Goal: Task Accomplishment & Management: Manage account settings

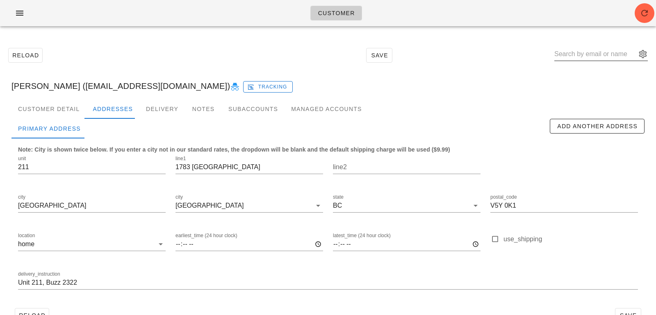
click at [580, 53] on input "text" at bounding box center [595, 54] width 82 height 13
paste input "[EMAIL_ADDRESS][DOMAIN_NAME]"
type input "[EMAIL_ADDRESS][DOMAIN_NAME]"
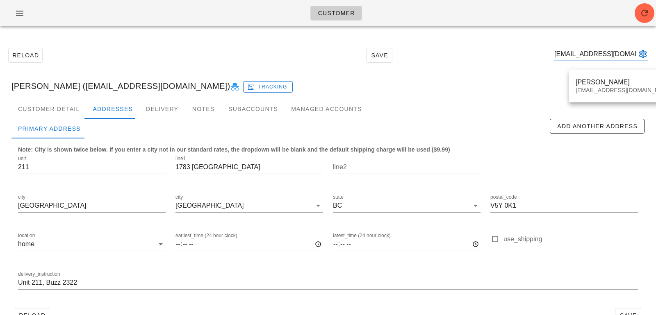
click at [585, 82] on div "Customer Reload Save dipietra@telus.net Anthony Lee (anthonylee90@gmail.com) Tr…" at bounding box center [328, 169] width 656 height 338
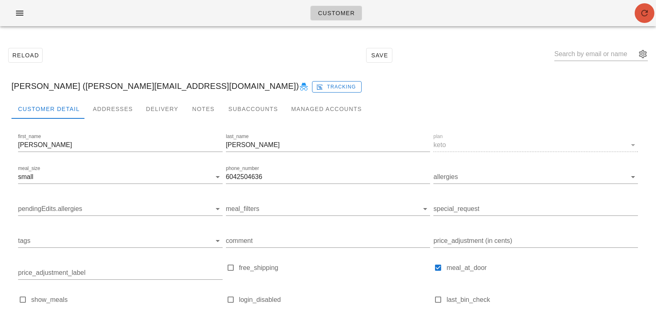
click at [643, 15] on icon "button" at bounding box center [644, 13] width 10 height 10
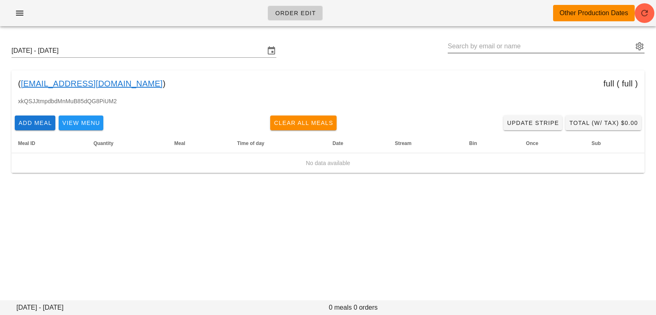
click at [487, 46] on input "text" at bounding box center [540, 46] width 185 height 13
paste input "[EMAIL_ADDRESS][DOMAIN_NAME]"
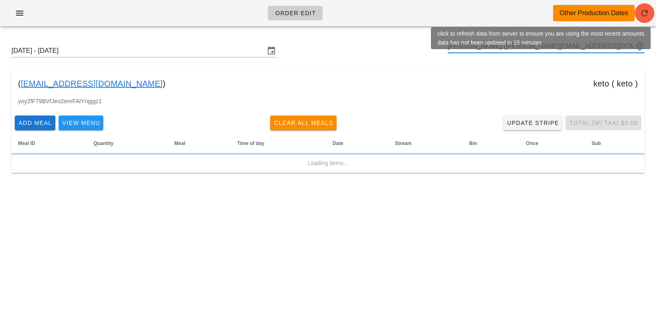
type input "[PERSON_NAME] ([PERSON_NAME][EMAIL_ADDRESS][DOMAIN_NAME])"
click at [646, 14] on icon "button" at bounding box center [644, 13] width 10 height 10
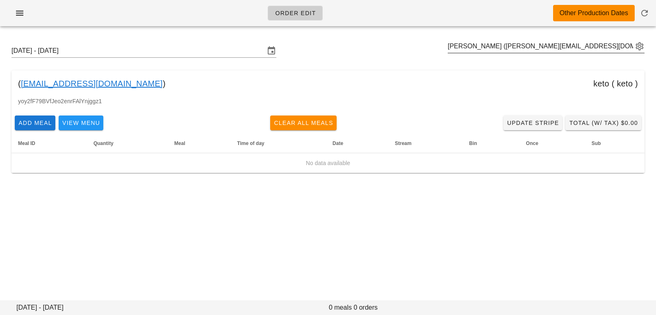
click at [642, 44] on button "appended action" at bounding box center [639, 46] width 10 height 10
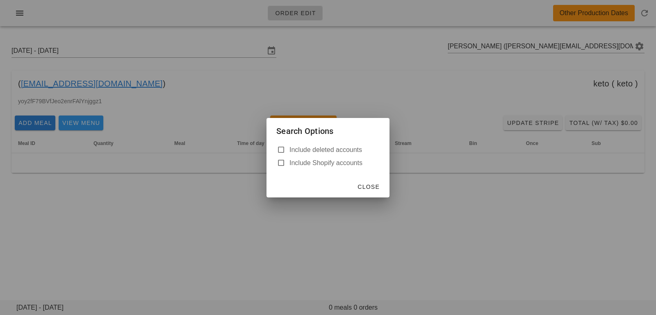
click at [345, 152] on label "Include deleted accounts" at bounding box center [334, 150] width 90 height 8
checkbox input "true"
click at [366, 184] on span "Close" at bounding box center [368, 187] width 23 height 7
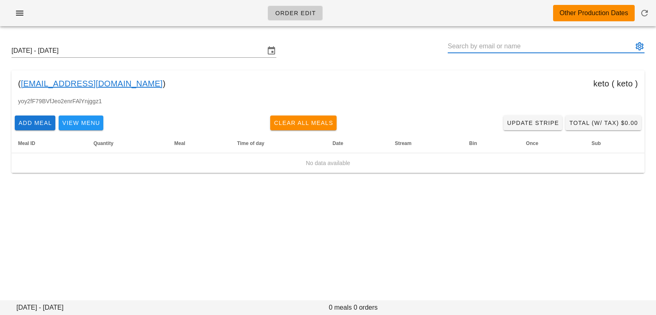
click at [578, 45] on input "text" at bounding box center [540, 46] width 185 height 13
type input "d"
type input "[PERSON_NAME] ([PERSON_NAME][EMAIL_ADDRESS][DOMAIN_NAME])"
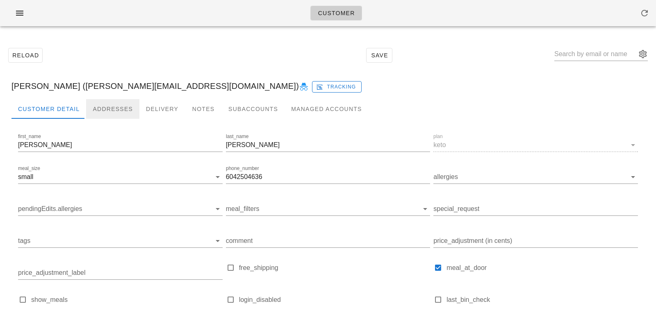
click at [102, 103] on div "Addresses" at bounding box center [112, 109] width 53 height 20
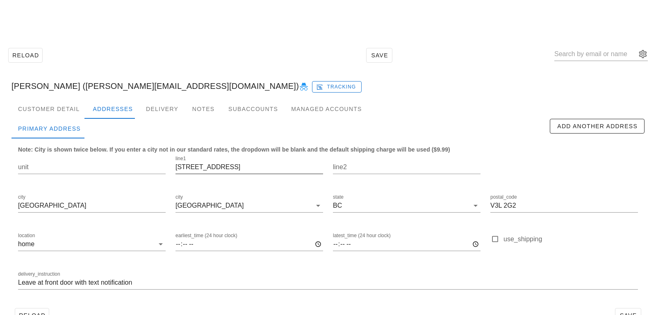
scroll to position [23, 0]
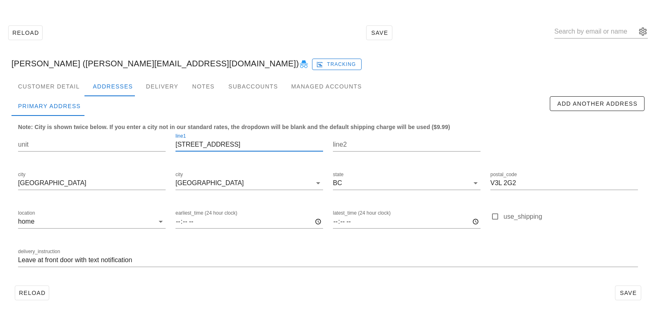
click at [205, 143] on input "108 First street" at bounding box center [249, 144] width 148 height 13
type input "108 First Street"
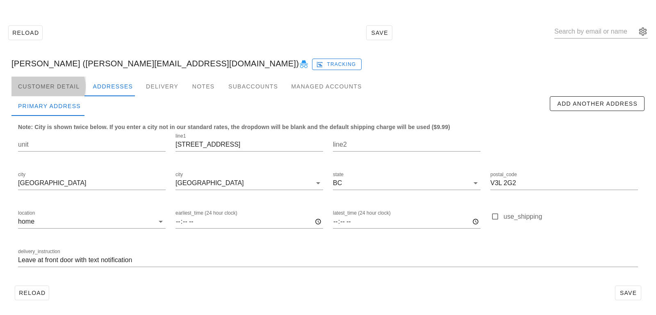
click at [46, 84] on div "Customer Detail" at bounding box center [48, 87] width 75 height 20
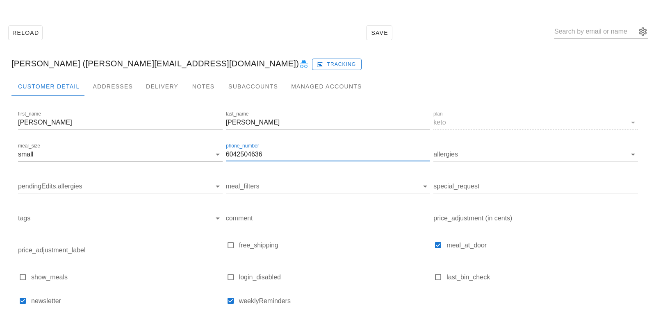
drag, startPoint x: 265, startPoint y: 152, endPoint x: 202, endPoint y: 146, distance: 62.6
click at [202, 146] on div "first_name Gail last_name Dipietrantonio plan keto meal_size small phone_number…" at bounding box center [327, 211] width 623 height 207
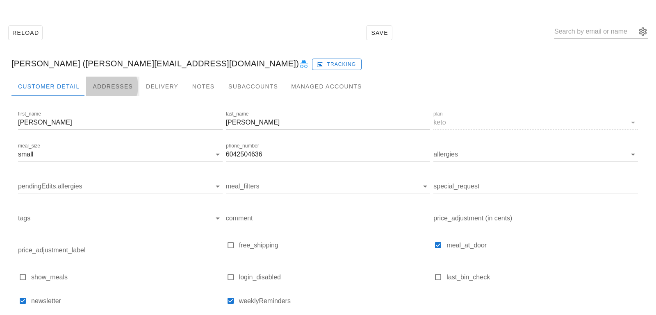
click at [113, 88] on div "Addresses" at bounding box center [112, 87] width 53 height 20
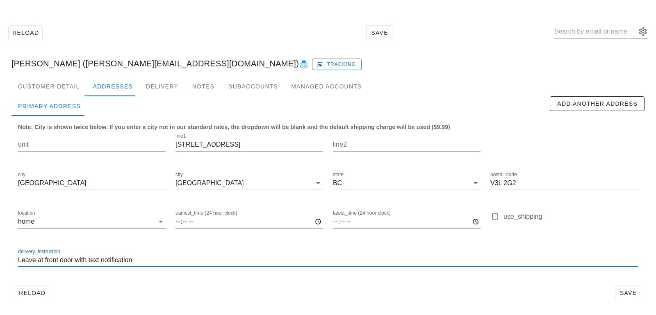
click at [154, 261] on input "Leave at front door with text notification" at bounding box center [328, 260] width 620 height 13
paste input "6042504636"
click at [150, 260] on input "Leave at front door with text notification (6042504636)" at bounding box center [328, 260] width 620 height 13
type input "Leave at front door with text notification (604 250 4636)"
click at [282, 290] on div "Reload Save" at bounding box center [327, 292] width 633 height 21
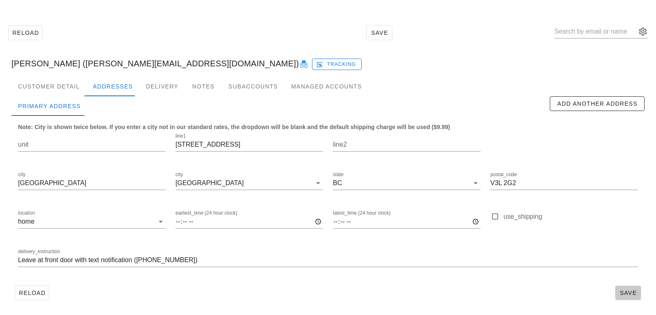
click at [622, 288] on button "Save" at bounding box center [628, 293] width 26 height 15
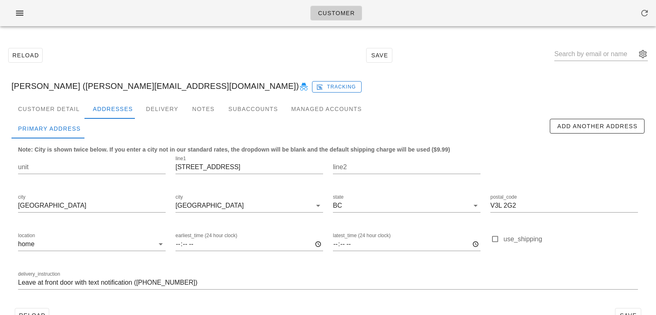
click at [70, 93] on div "[PERSON_NAME] ([PERSON_NAME][EMAIL_ADDRESS][DOMAIN_NAME]) Tracking" at bounding box center [328, 86] width 646 height 26
click at [70, 111] on div "Customer Detail" at bounding box center [48, 109] width 75 height 20
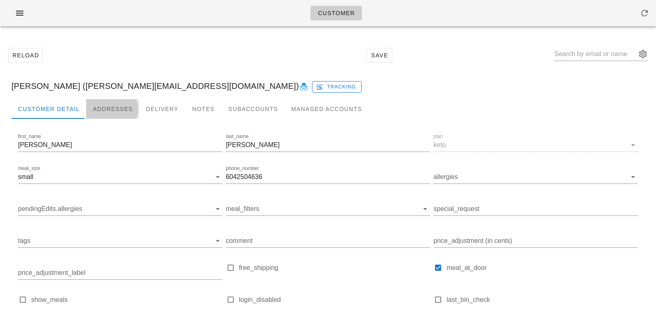
click at [111, 111] on div "Addresses" at bounding box center [112, 109] width 53 height 20
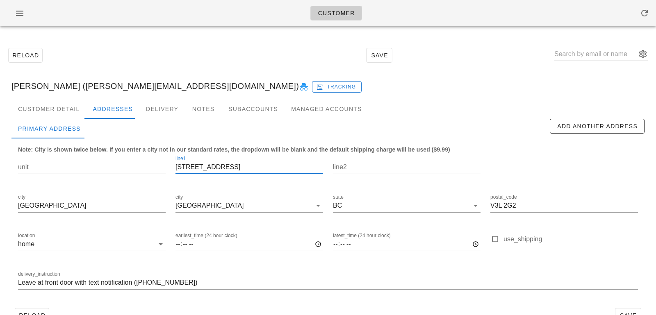
drag, startPoint x: 244, startPoint y: 165, endPoint x: 96, endPoint y: 157, distance: 148.2
click at [101, 159] on div "unit line1 [STREET_ADDRESS] postal_code V3L 2G2 location home earliest_time (24…" at bounding box center [328, 226] width 630 height 154
click at [80, 95] on div "[PERSON_NAME] ([PERSON_NAME][EMAIL_ADDRESS][DOMAIN_NAME]) Tracking" at bounding box center [328, 86] width 646 height 26
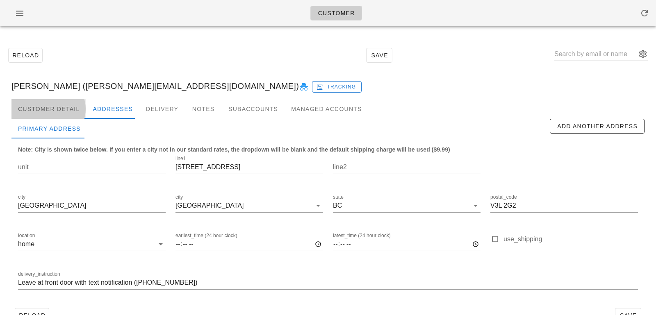
click at [77, 111] on div "Customer Detail" at bounding box center [48, 109] width 75 height 20
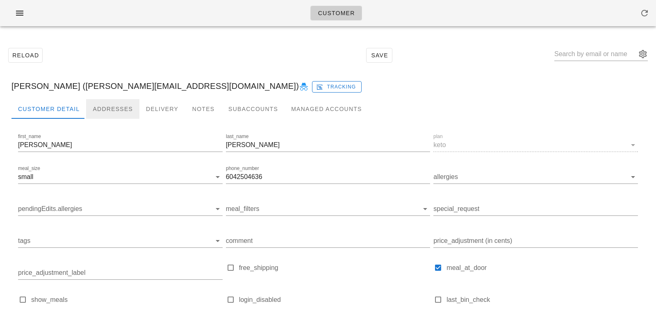
click at [120, 113] on div "Addresses" at bounding box center [112, 109] width 53 height 20
